Goal: Task Accomplishment & Management: Use online tool/utility

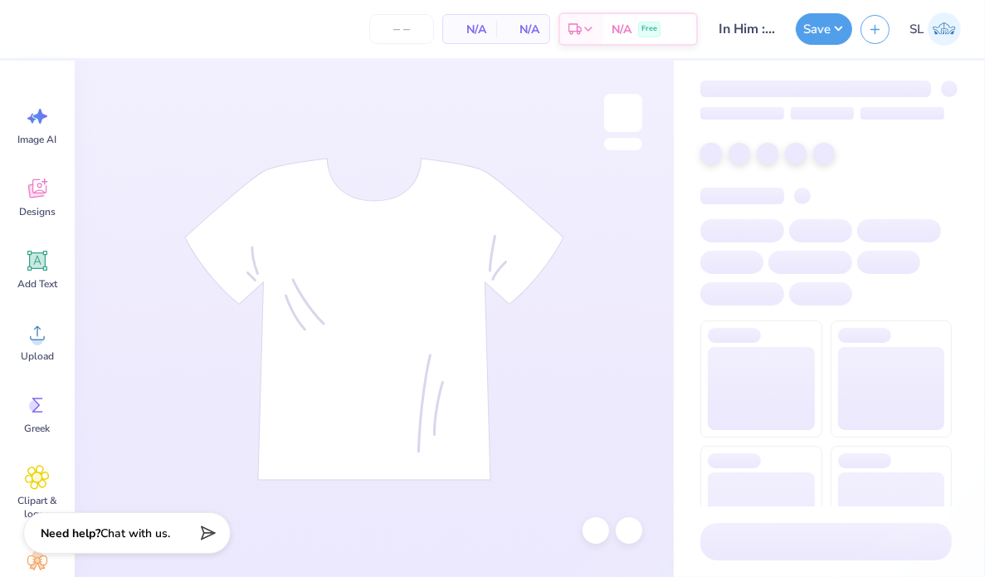
type input "24"
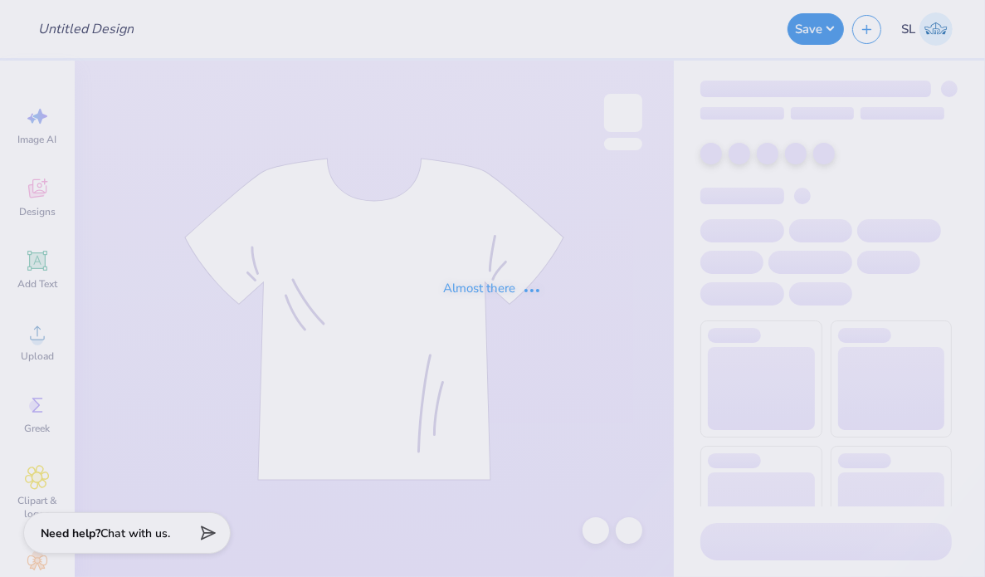
type input "New Girl Night 2025"
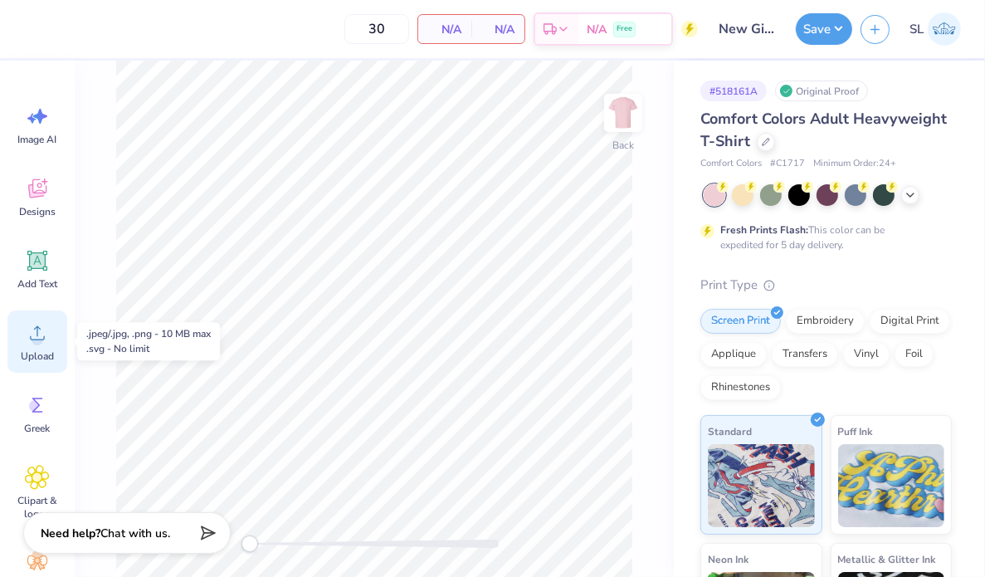
click at [41, 334] on icon at bounding box center [37, 332] width 25 height 25
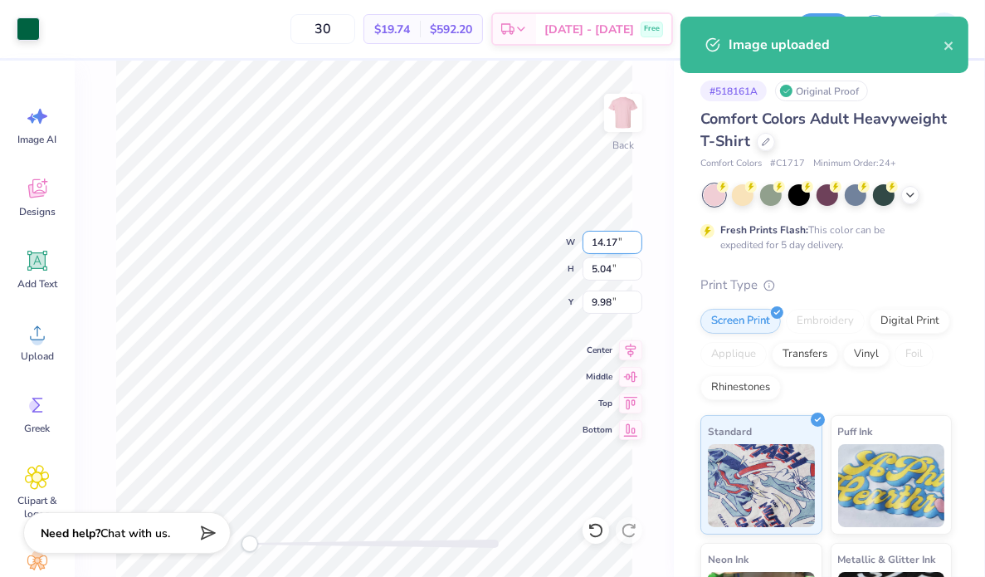
click at [610, 246] on input "14.17" at bounding box center [612, 242] width 60 height 23
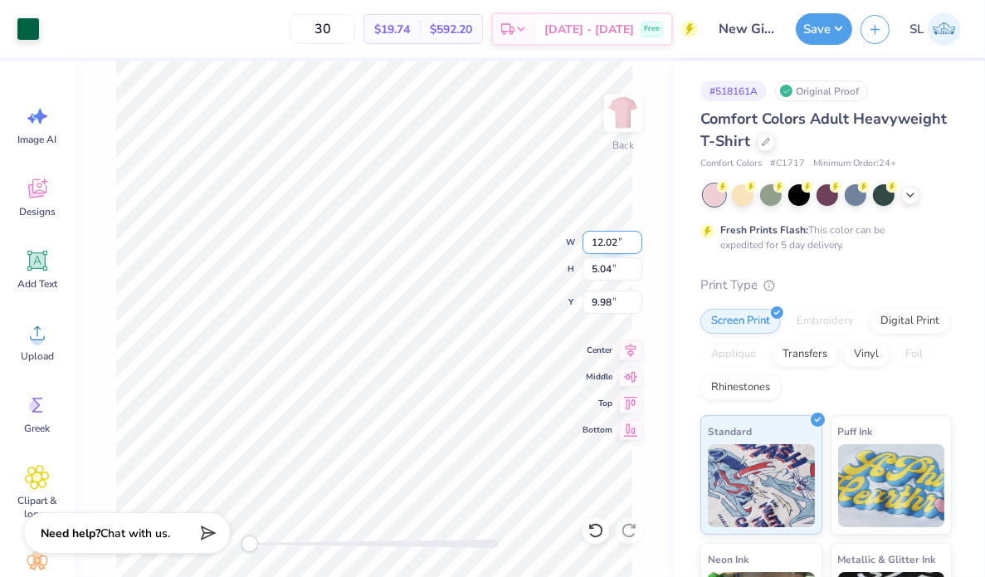
type input "12.02"
type input "4.27"
click at [605, 302] on input "10.36" at bounding box center [612, 301] width 60 height 23
type input "3"
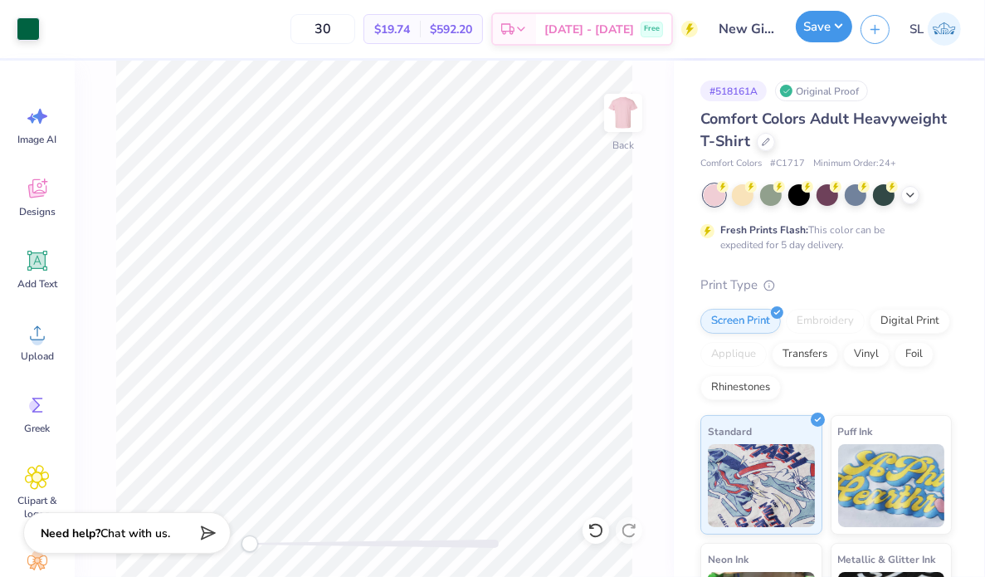
click at [829, 25] on button "Save" at bounding box center [823, 27] width 56 height 32
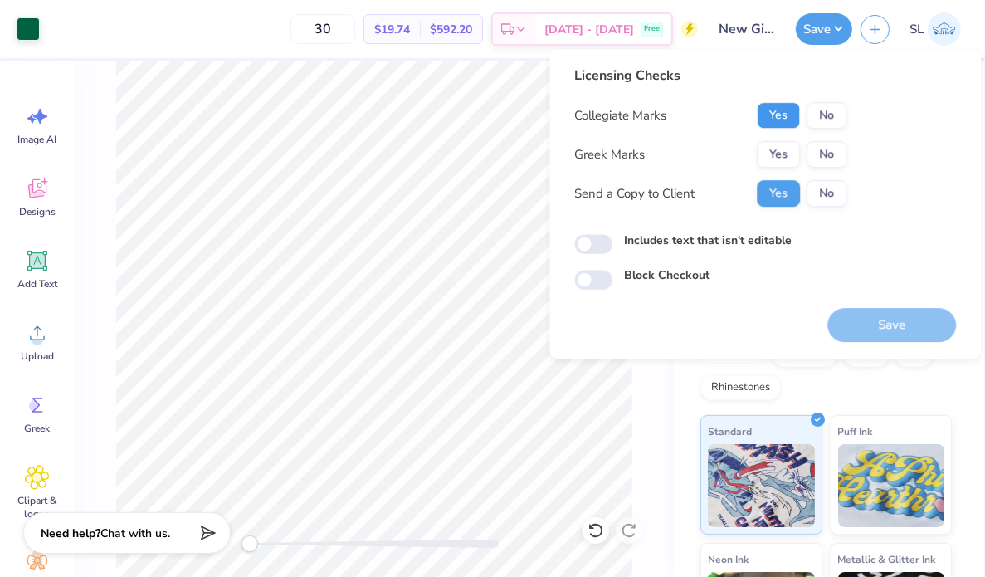
click at [780, 120] on button "Yes" at bounding box center [778, 115] width 43 height 27
click at [818, 155] on button "No" at bounding box center [826, 154] width 40 height 27
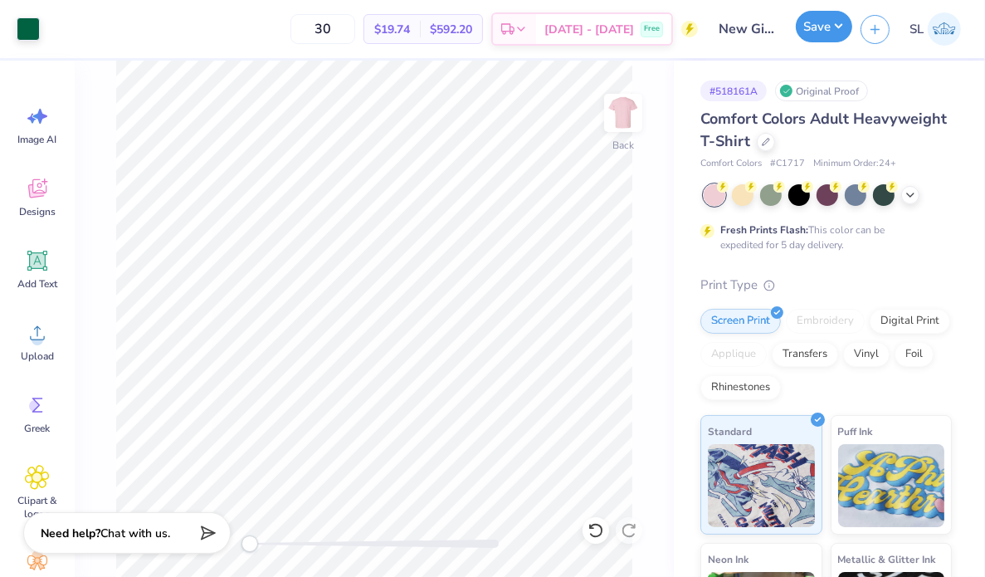
click at [827, 32] on button "Save" at bounding box center [823, 27] width 56 height 32
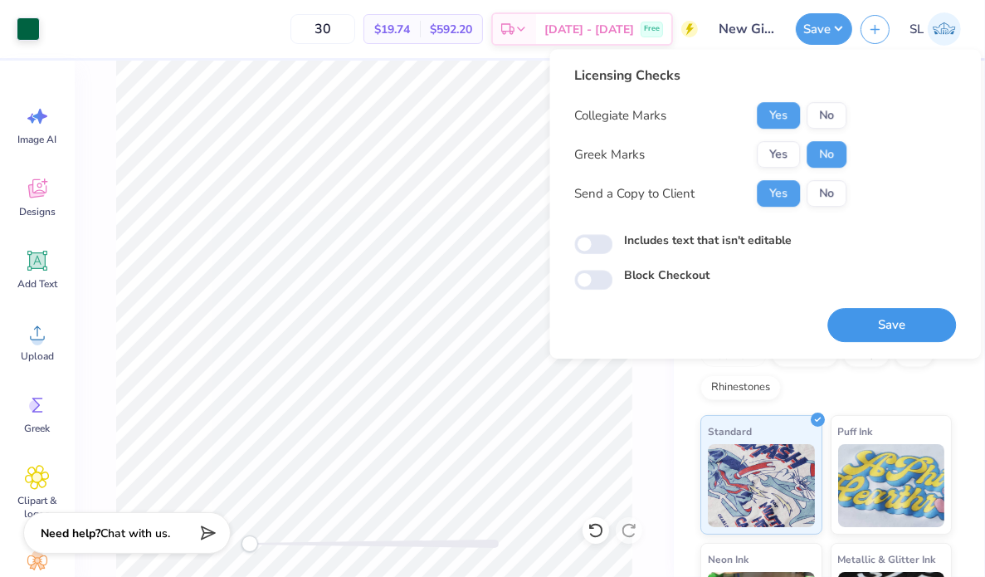
click at [843, 327] on button "Save" at bounding box center [891, 325] width 129 height 34
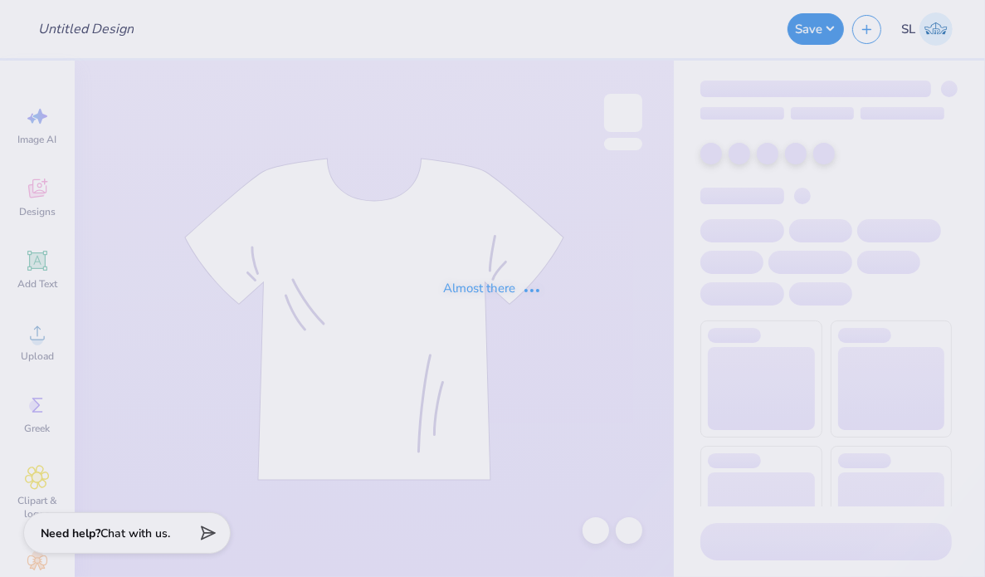
type input "Beta PR"
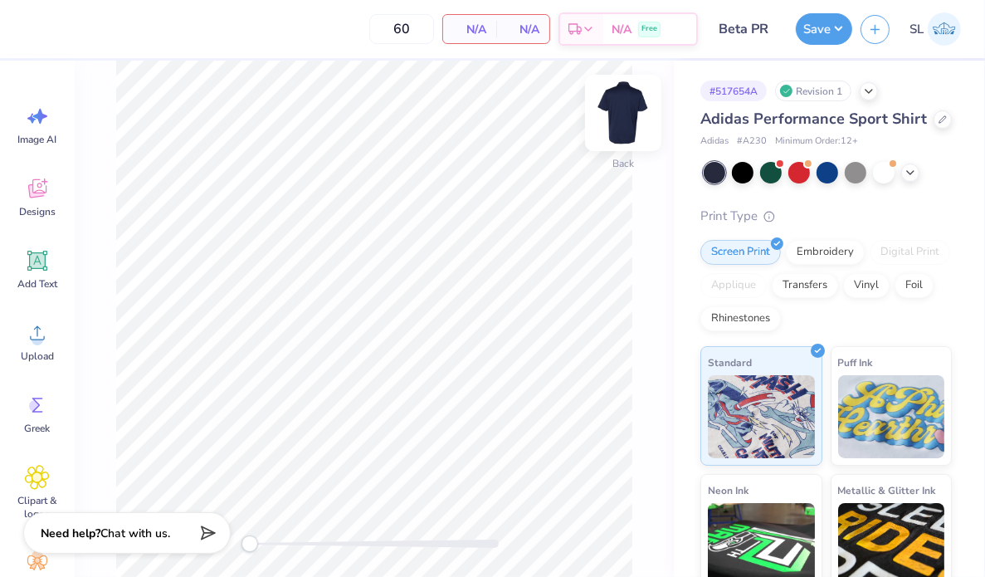
click at [629, 121] on img at bounding box center [623, 113] width 66 height 66
click at [619, 117] on img at bounding box center [623, 113] width 66 height 66
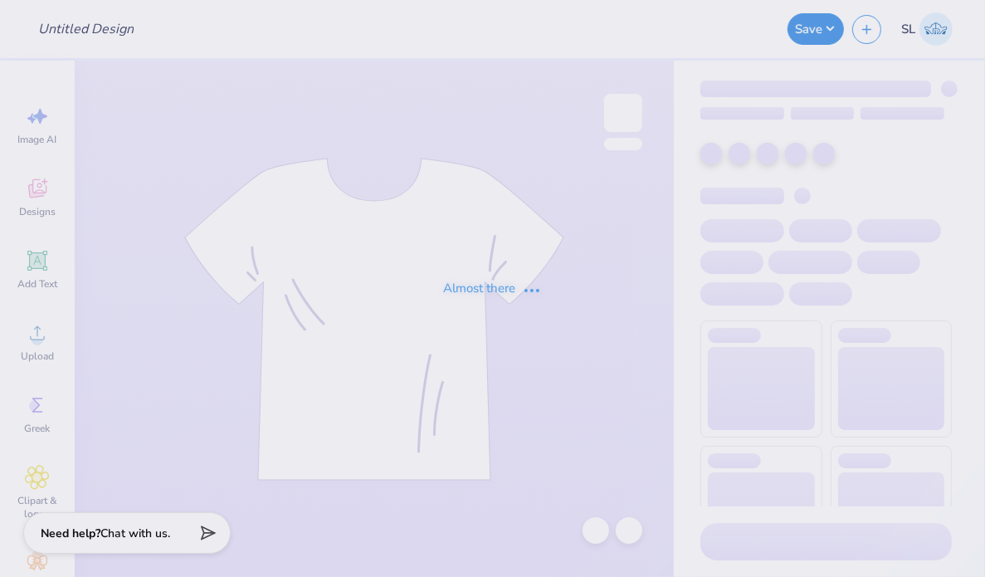
type input "Alpha Phi Optional Tank"
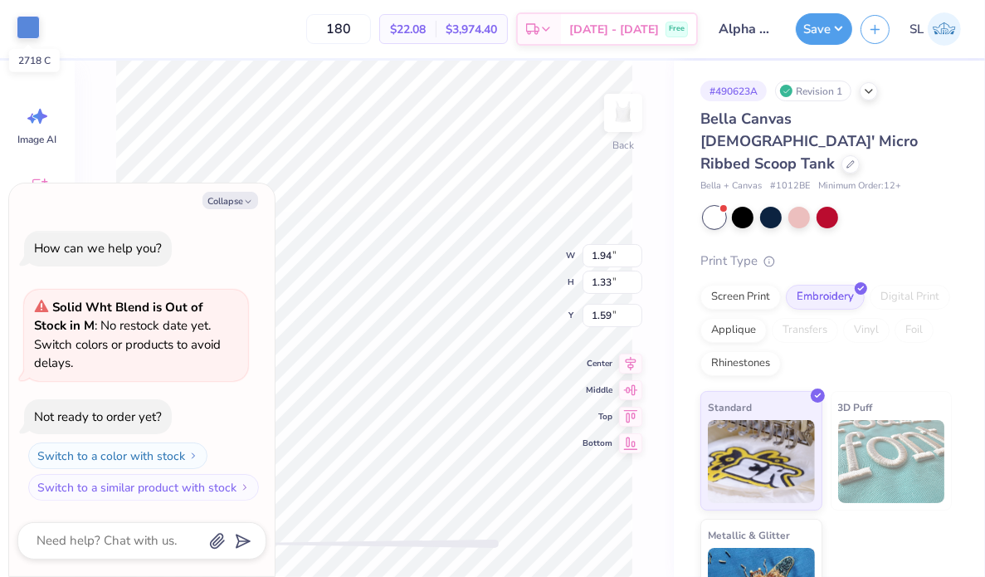
click at [31, 22] on div at bounding box center [28, 27] width 23 height 23
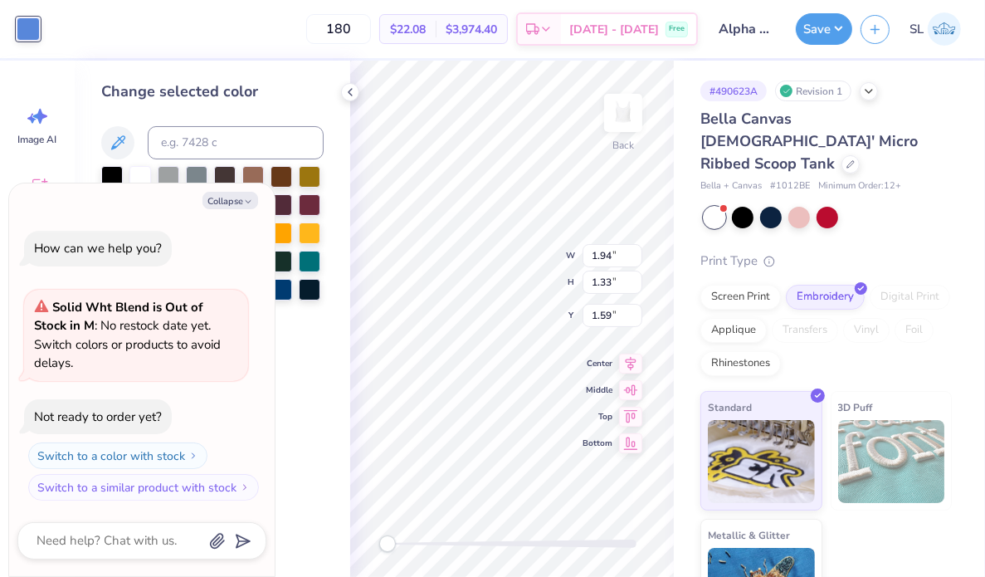
type textarea "x"
click at [203, 134] on input at bounding box center [236, 142] width 176 height 33
type input "7675"
type textarea "x"
click at [289, 82] on div "Change selected color" at bounding box center [212, 91] width 222 height 22
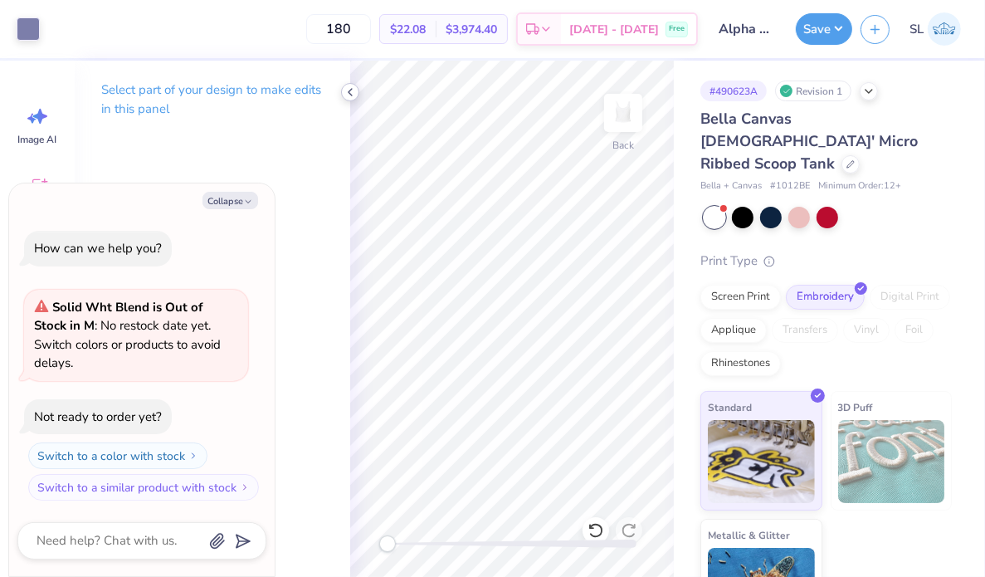
click at [348, 95] on icon at bounding box center [349, 91] width 13 height 13
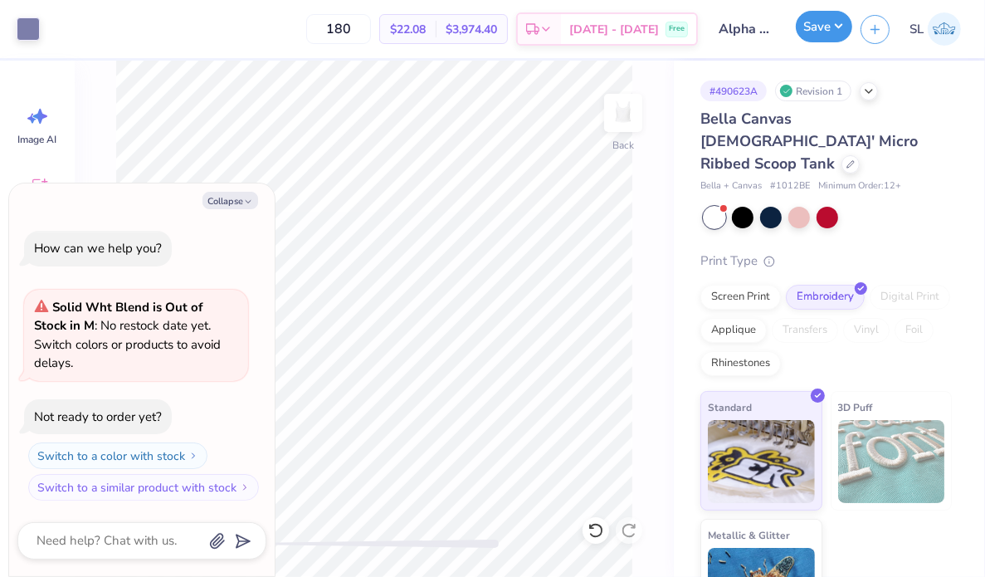
click at [833, 29] on button "Save" at bounding box center [823, 27] width 56 height 32
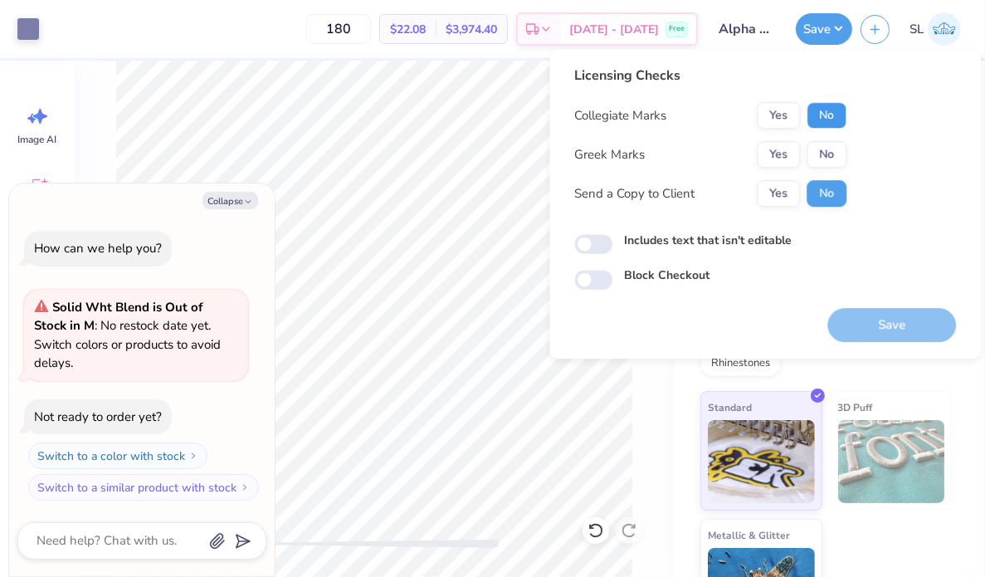
click at [827, 121] on button "No" at bounding box center [826, 115] width 40 height 27
click at [786, 153] on button "Yes" at bounding box center [778, 154] width 43 height 27
type textarea "x"
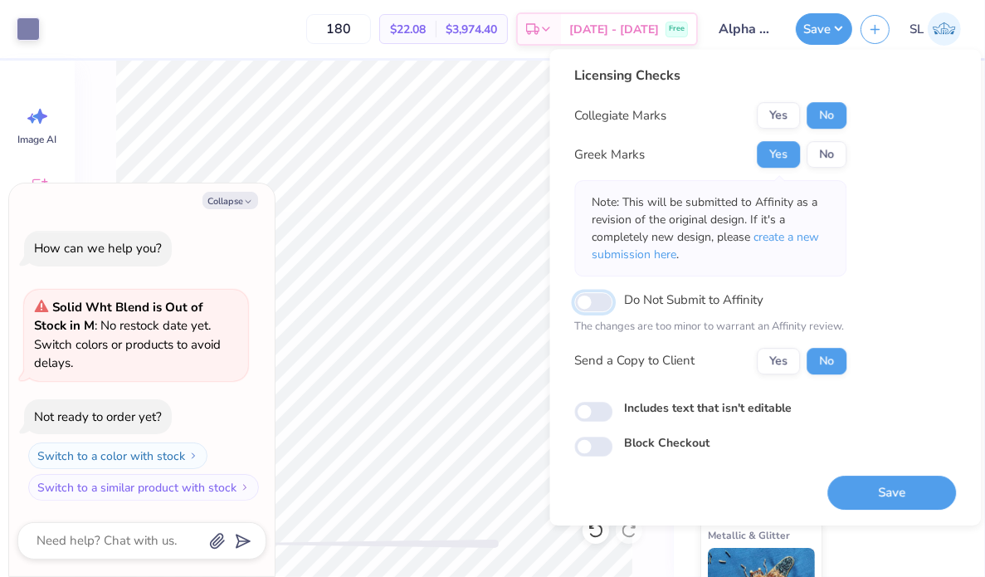
click at [602, 304] on input "Do Not Submit to Affinity" at bounding box center [593, 302] width 38 height 20
checkbox input "true"
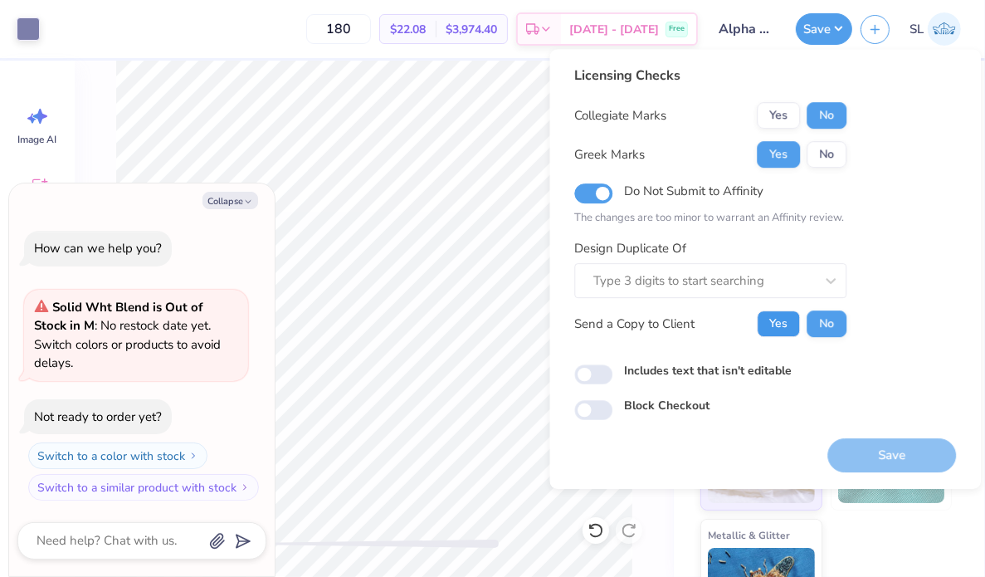
click at [783, 319] on button "Yes" at bounding box center [778, 323] width 43 height 27
type textarea "x"
click at [875, 451] on div "Save" at bounding box center [891, 455] width 129 height 34
click at [586, 192] on input "Do Not Submit to Affinity" at bounding box center [593, 193] width 38 height 20
checkbox input "false"
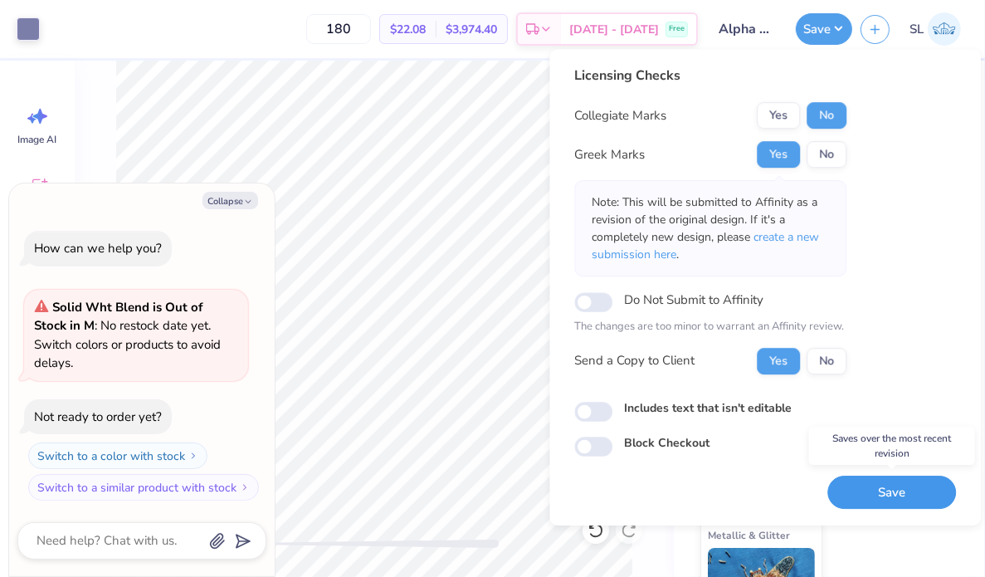
click at [867, 486] on button "Save" at bounding box center [891, 492] width 129 height 34
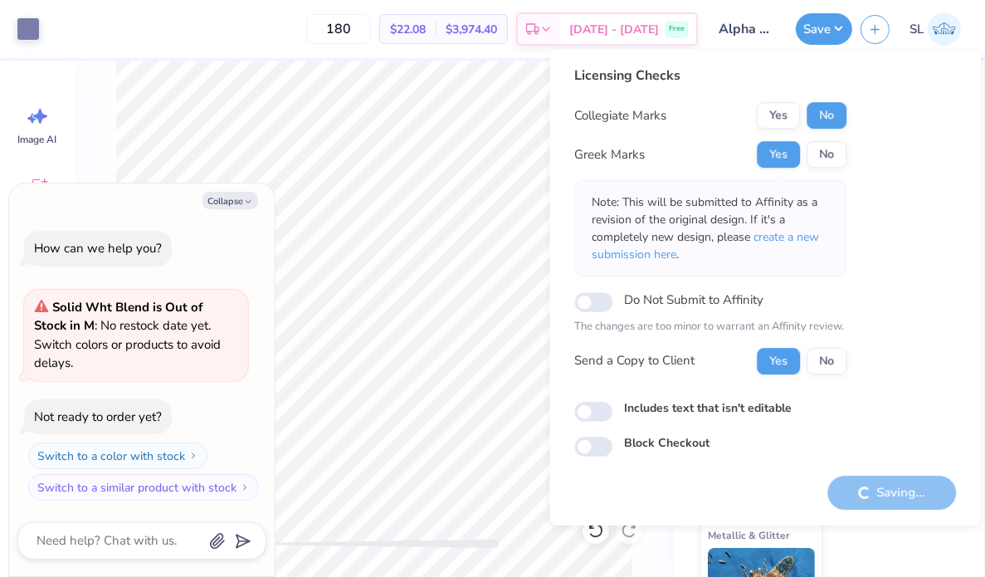
type textarea "x"
